Goal: Information Seeking & Learning: Learn about a topic

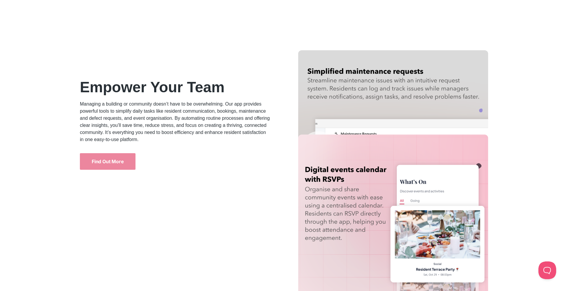
scroll to position [1137, 0]
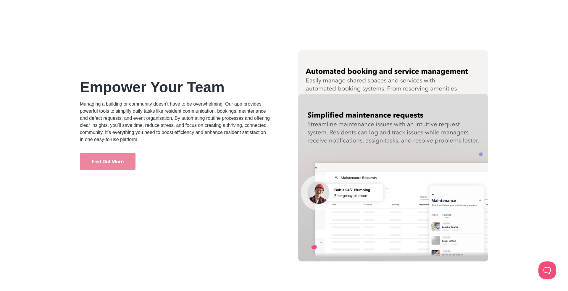
drag, startPoint x: 80, startPoint y: 103, endPoint x: 153, endPoint y: 137, distance: 81.2
click at [154, 137] on p "Managing a building or community doesn’t have to be overwhelming. Our app provi…" at bounding box center [175, 122] width 190 height 43
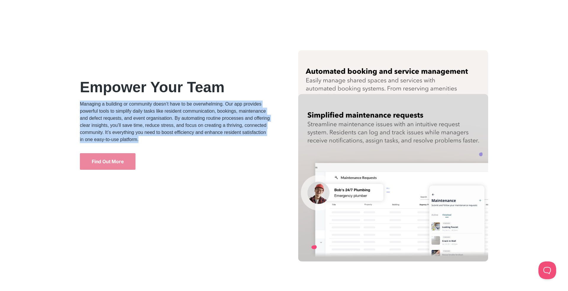
drag, startPoint x: 146, startPoint y: 137, endPoint x: 81, endPoint y: 102, distance: 74.1
click at [81, 102] on p "Managing a building or community doesn’t have to be overwhelming. Our app provi…" at bounding box center [175, 122] width 190 height 43
copy p "Managing a building or community doesn’t have to be overwhelming. Our app provi…"
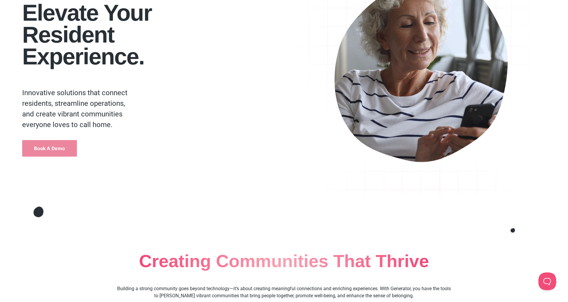
scroll to position [0, 0]
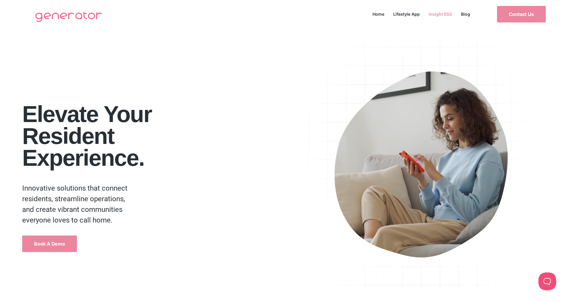
click at [441, 13] on link "Insight ESG" at bounding box center [440, 14] width 32 height 8
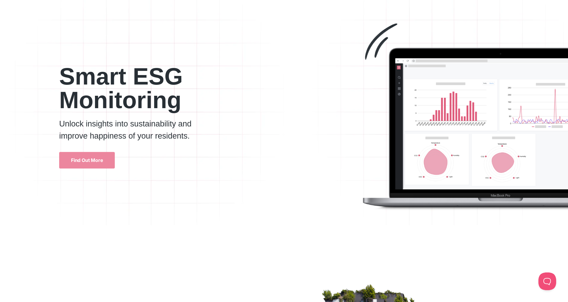
scroll to position [40, 0]
